Goal: Check status: Check status

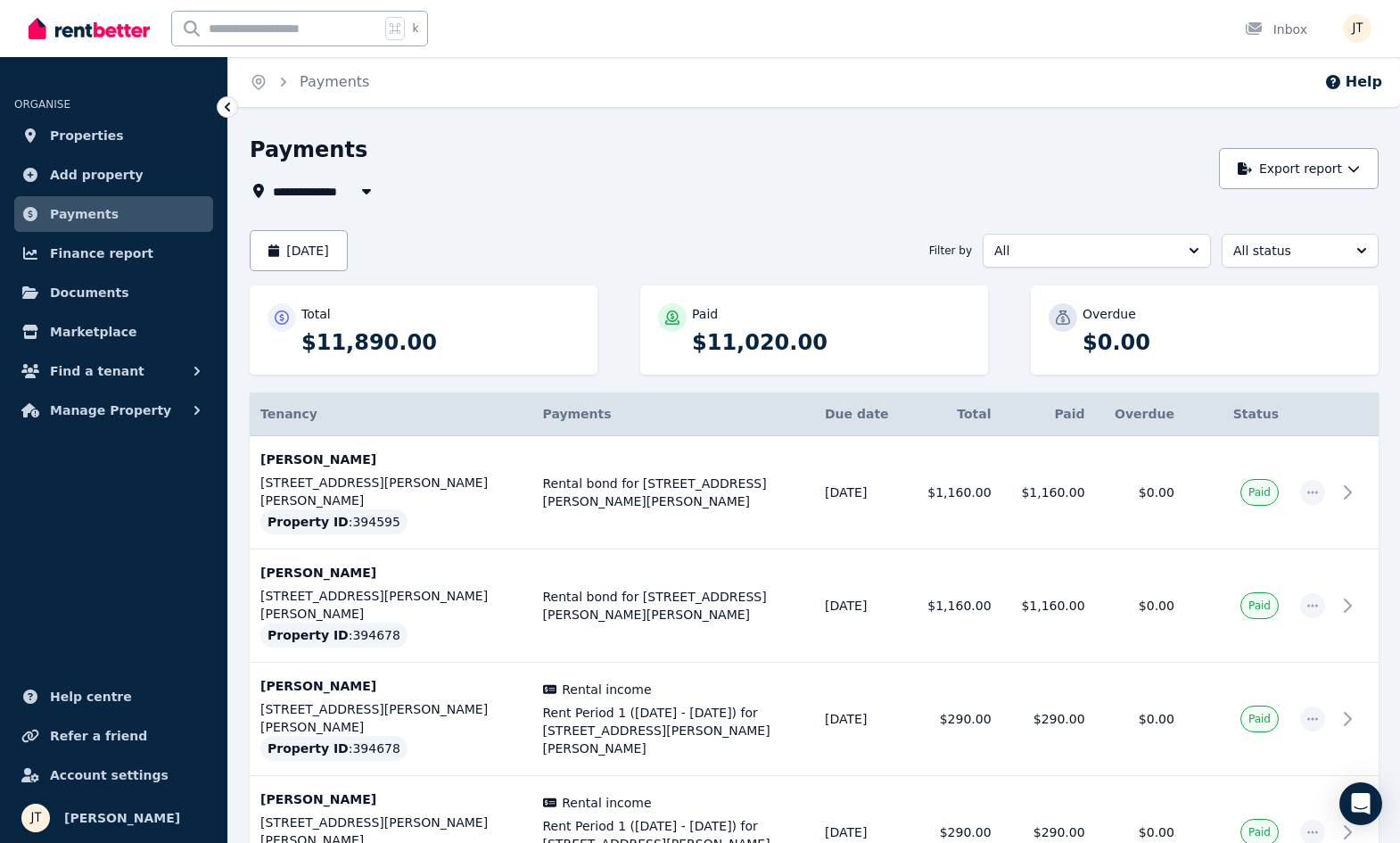
click at [1021, 249] on span "All" at bounding box center [1084, 250] width 180 height 18
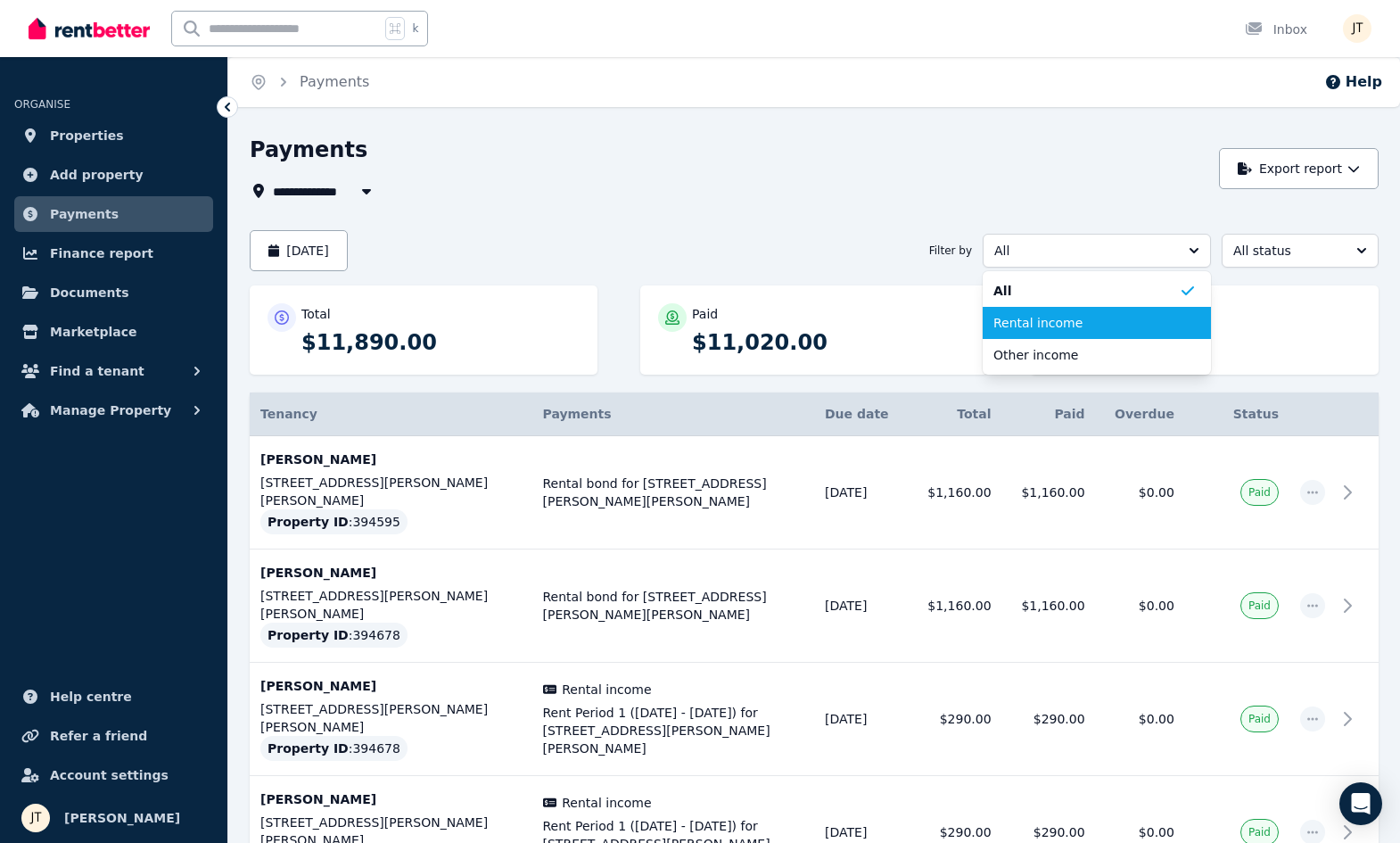
click at [1052, 321] on span "Rental income" at bounding box center [1086, 323] width 186 height 18
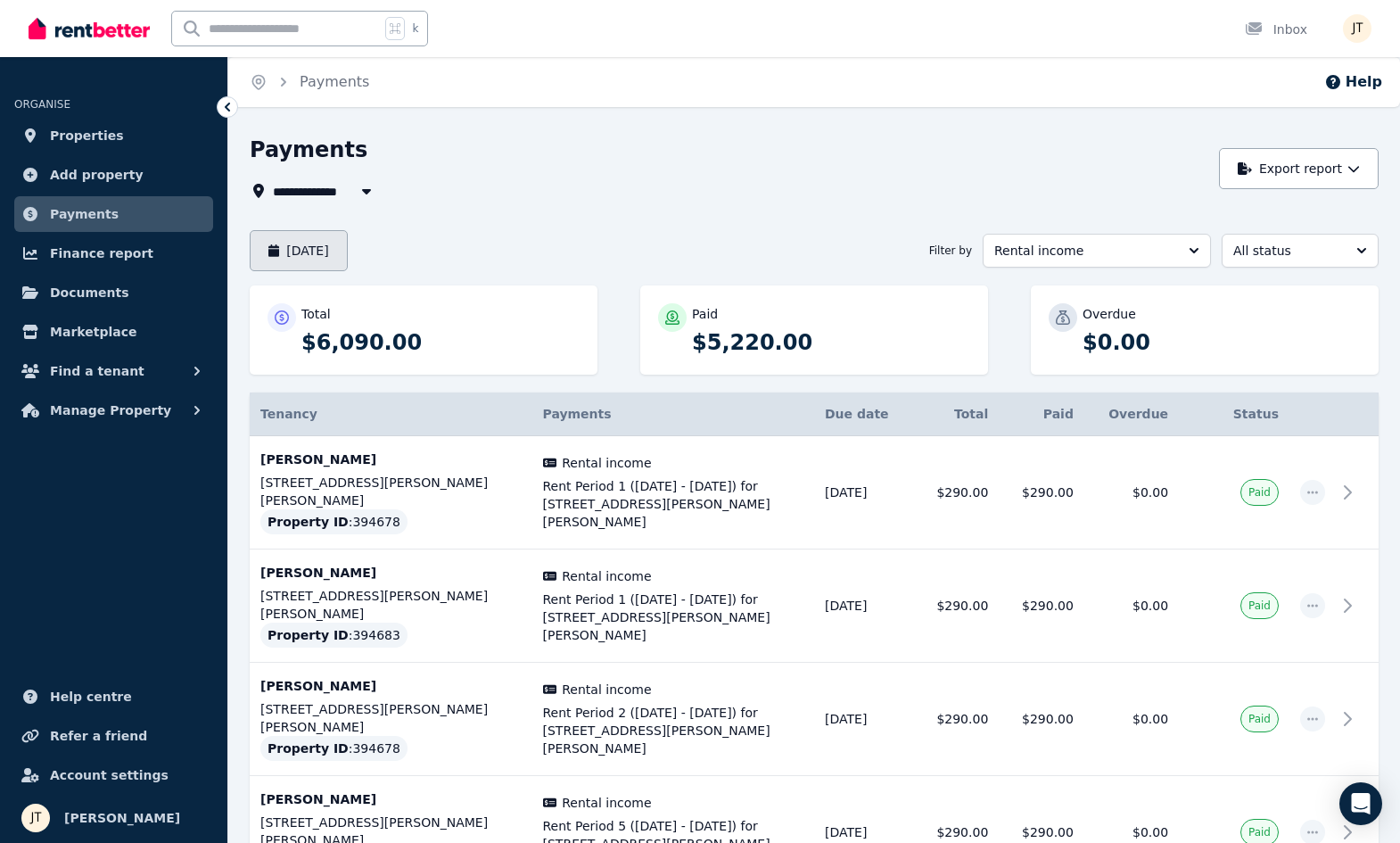
click at [323, 240] on button "[DATE]" at bounding box center [298, 251] width 98 height 41
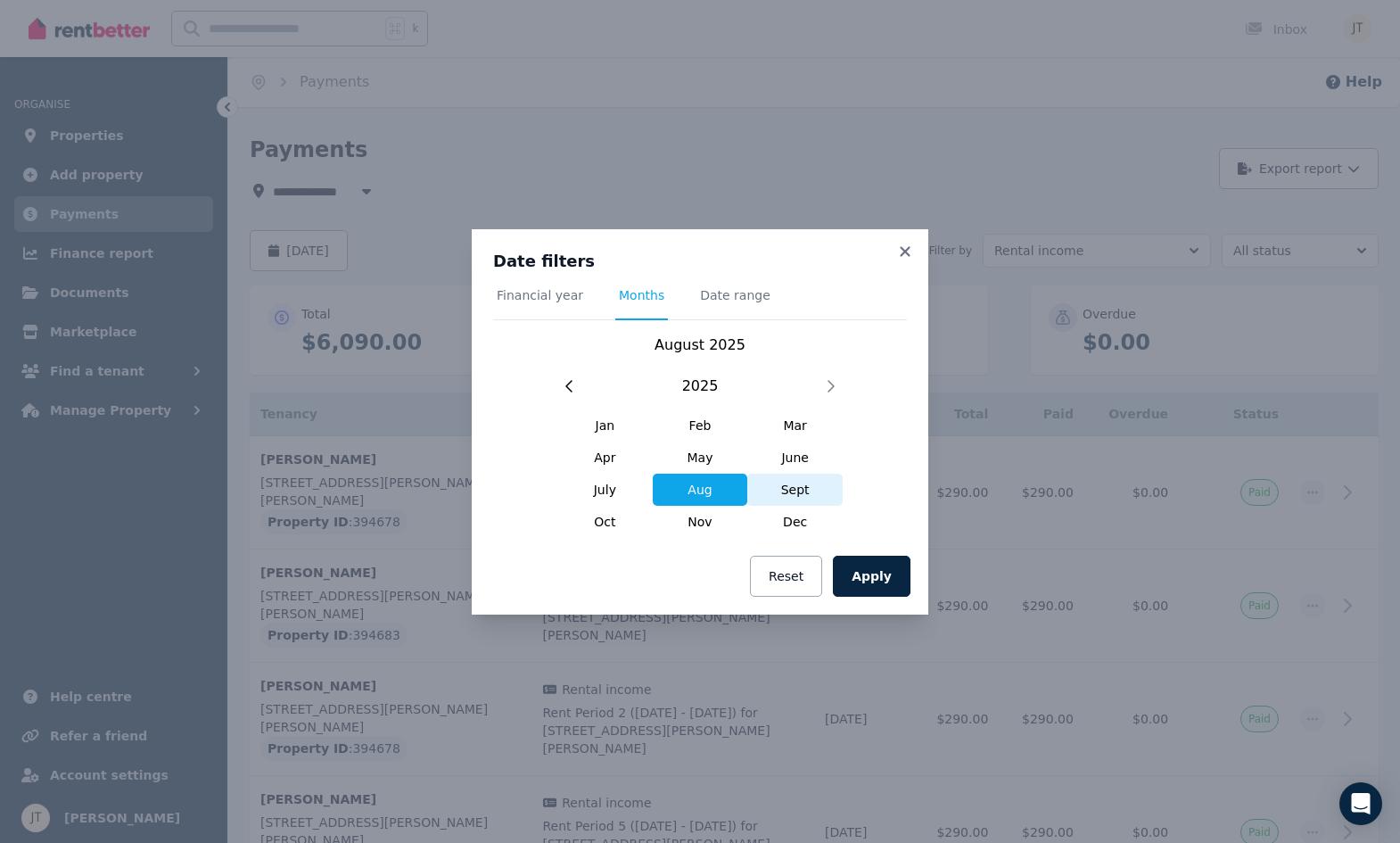
click at [804, 486] on span "Sept" at bounding box center [795, 490] width 95 height 32
click at [895, 576] on button "Apply" at bounding box center [871, 576] width 77 height 41
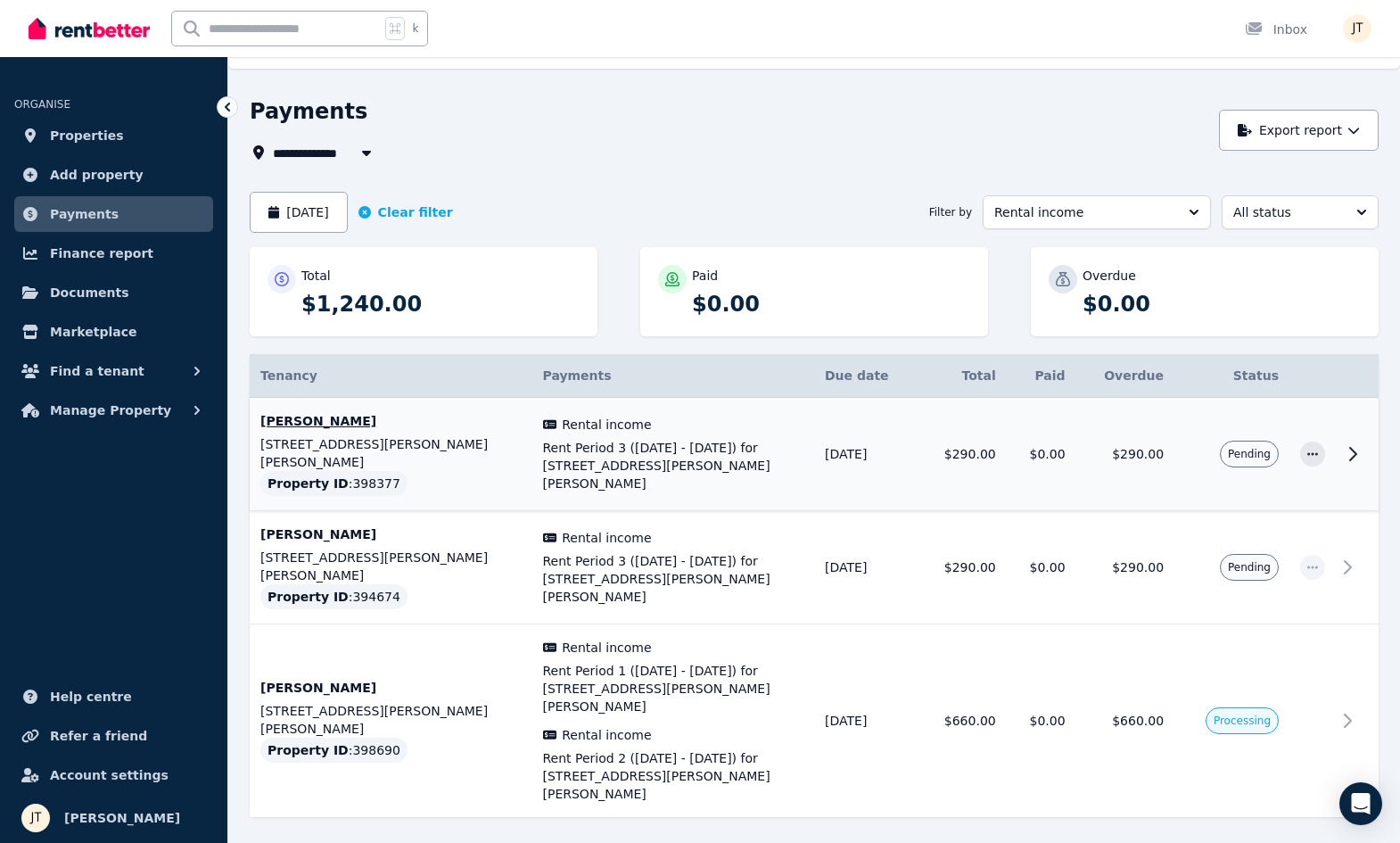
scroll to position [37, 0]
click at [1351, 784] on body "**********" at bounding box center [700, 384] width 1400 height 843
click at [1380, 803] on div "Open Intercom Messenger" at bounding box center [1361, 804] width 48 height 48
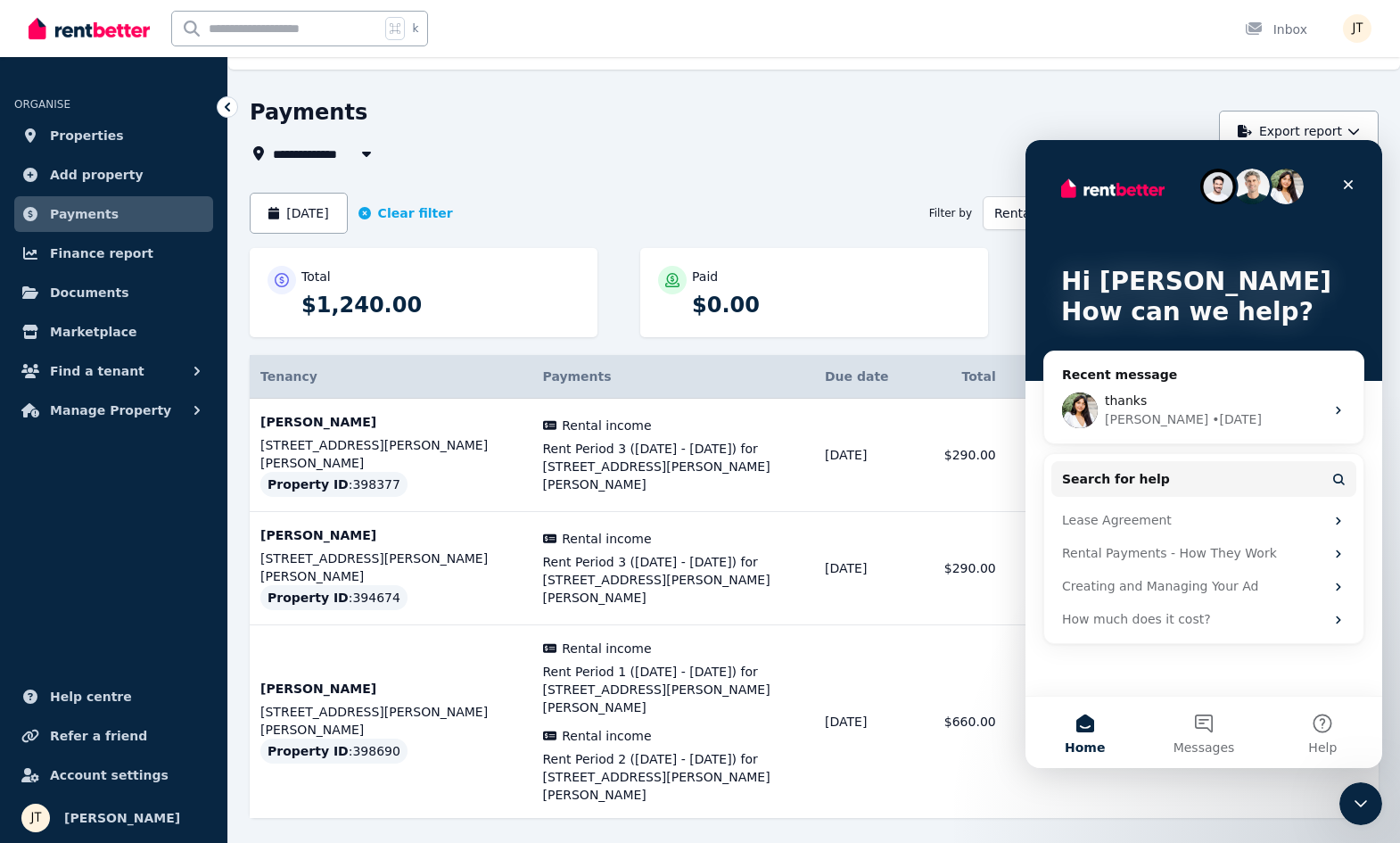
scroll to position [0, 0]
click at [1154, 394] on div "thanks" at bounding box center [1214, 401] width 219 height 19
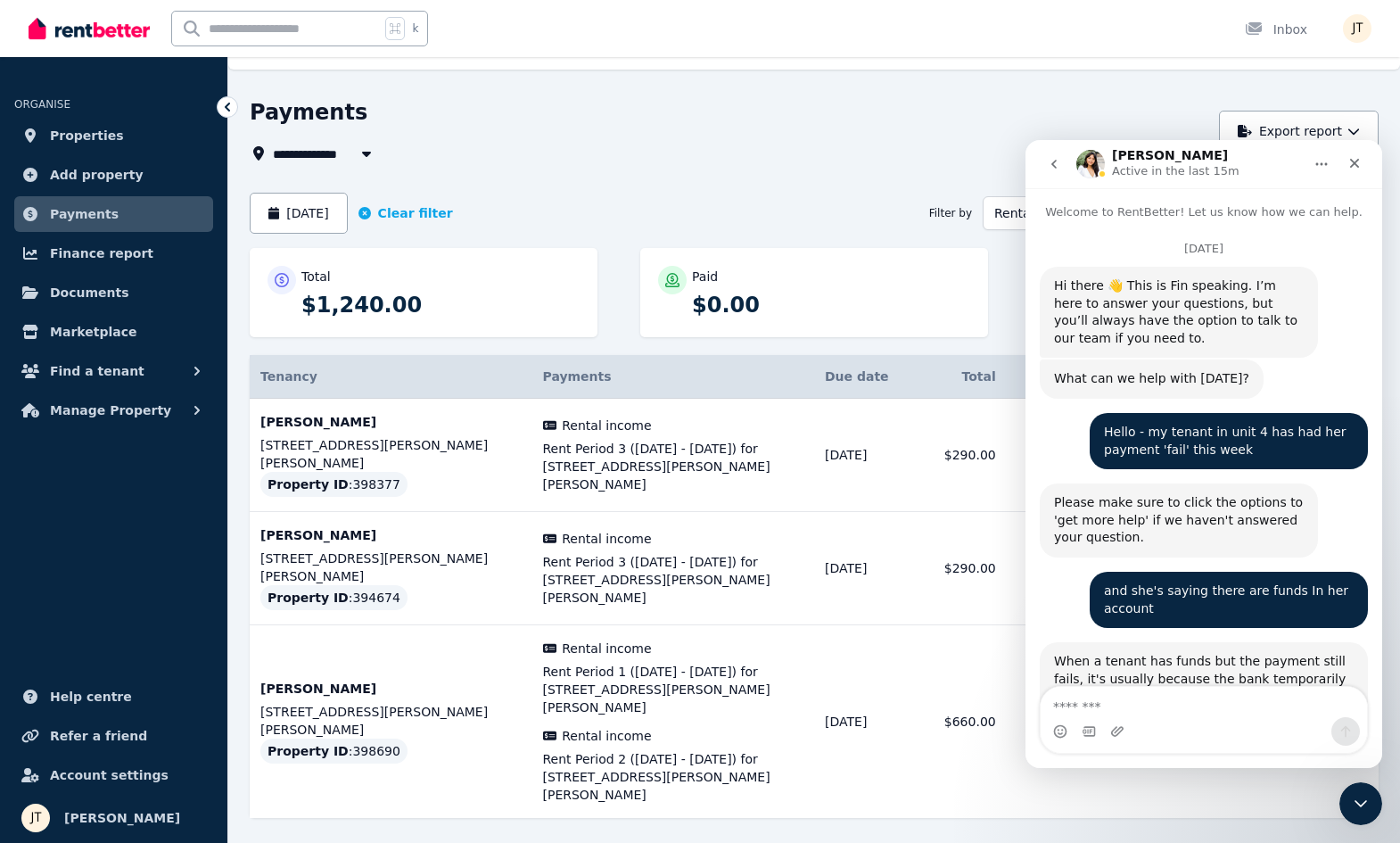
scroll to position [8557, 0]
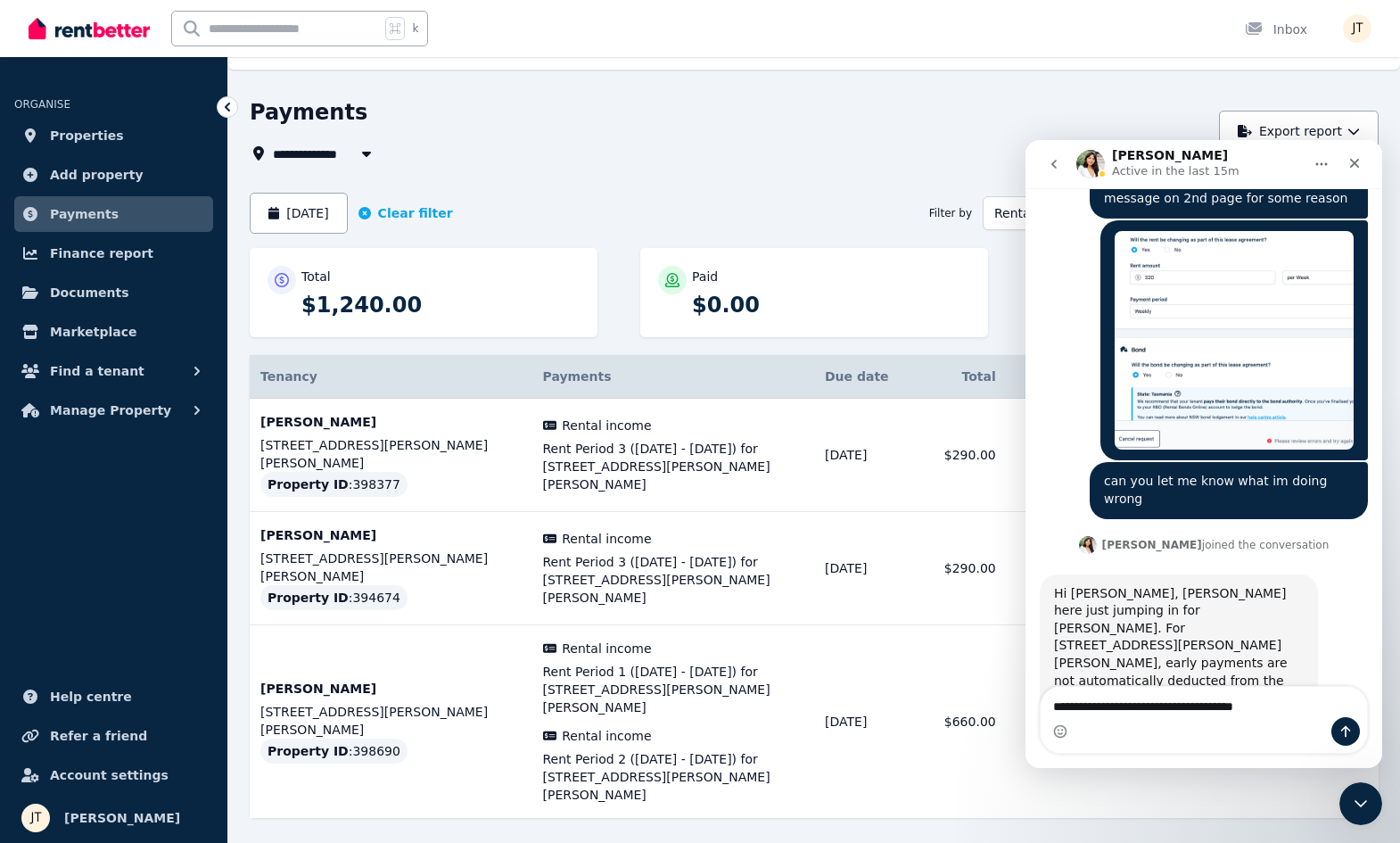
type textarea "**********"
